Goal: Subscribe to service/newsletter

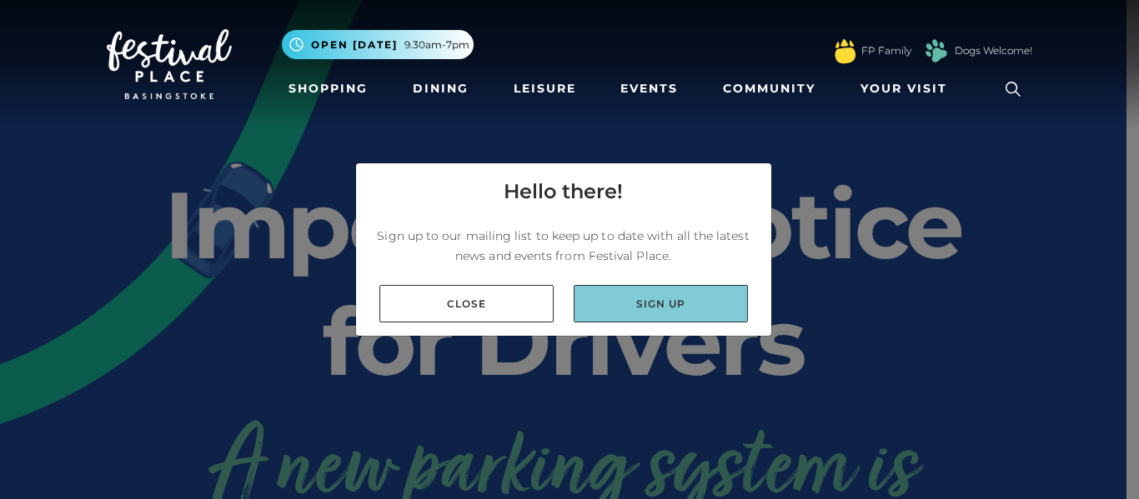
click at [639, 294] on link "Sign up" at bounding box center [660, 304] width 174 height 38
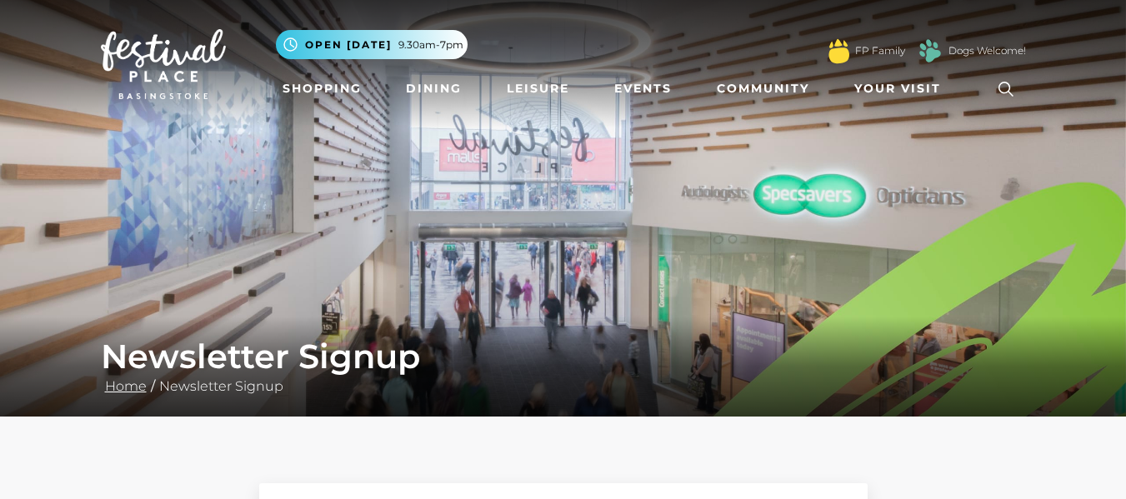
click at [114, 386] on link "Home" at bounding box center [126, 386] width 50 height 16
